Goal: Task Accomplishment & Management: Manage account settings

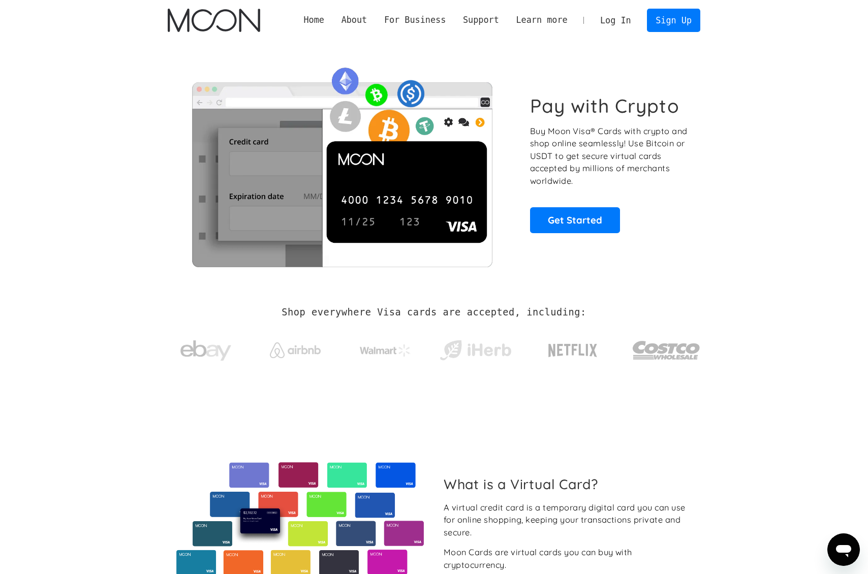
click at [615, 22] on link "Log In" at bounding box center [616, 20] width 48 height 22
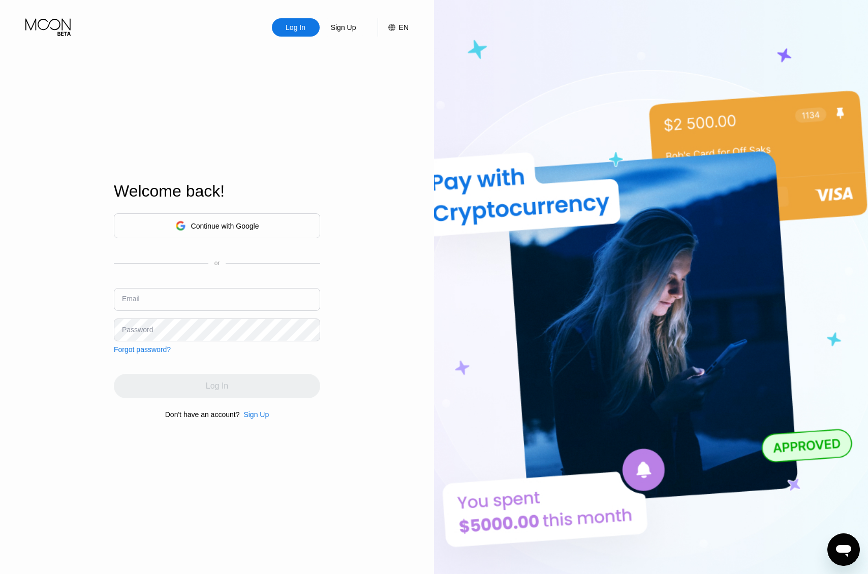
click at [190, 300] on input "text" at bounding box center [217, 299] width 206 height 23
type input "neamati883@gmail.com"
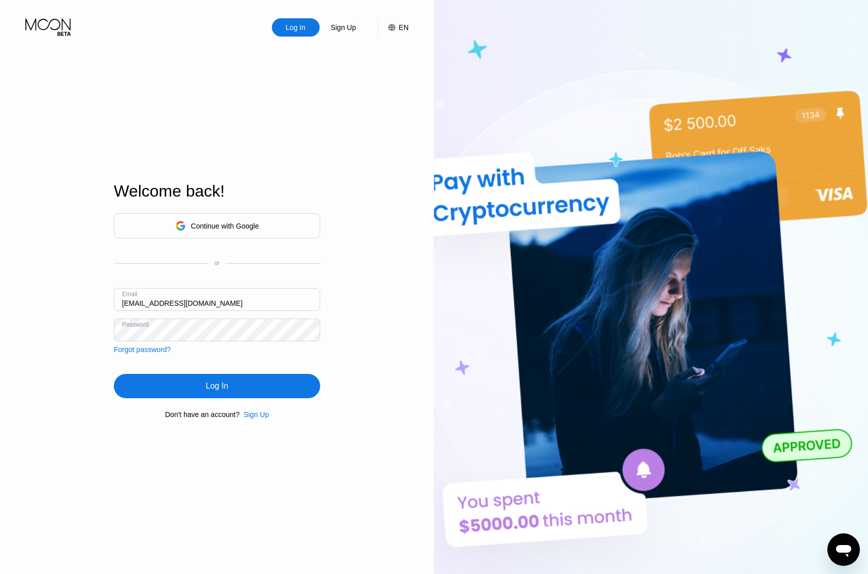
click at [212, 387] on div "Log In" at bounding box center [217, 386] width 22 height 10
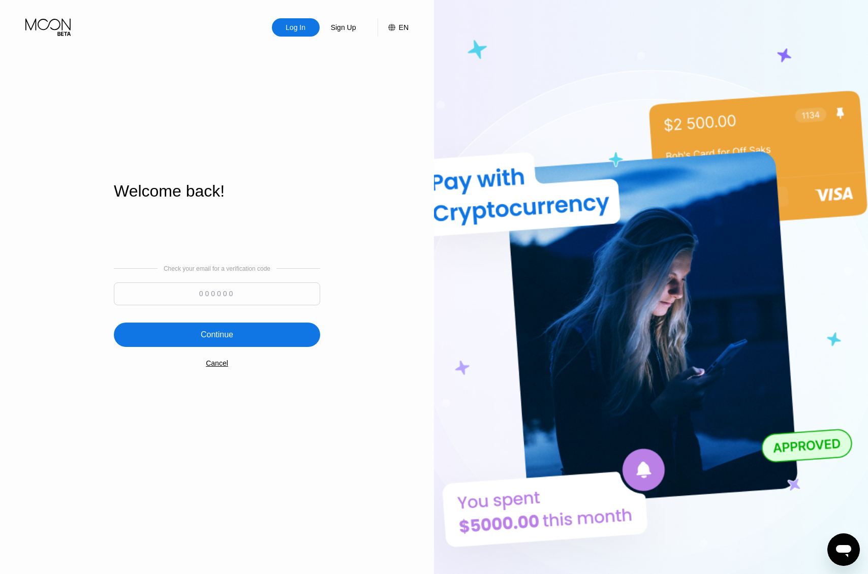
click at [240, 296] on input at bounding box center [217, 294] width 206 height 23
paste input "130209"
type input "130209"
click at [234, 340] on div "Continue" at bounding box center [217, 335] width 206 height 24
